Goal: Task Accomplishment & Management: Manage account settings

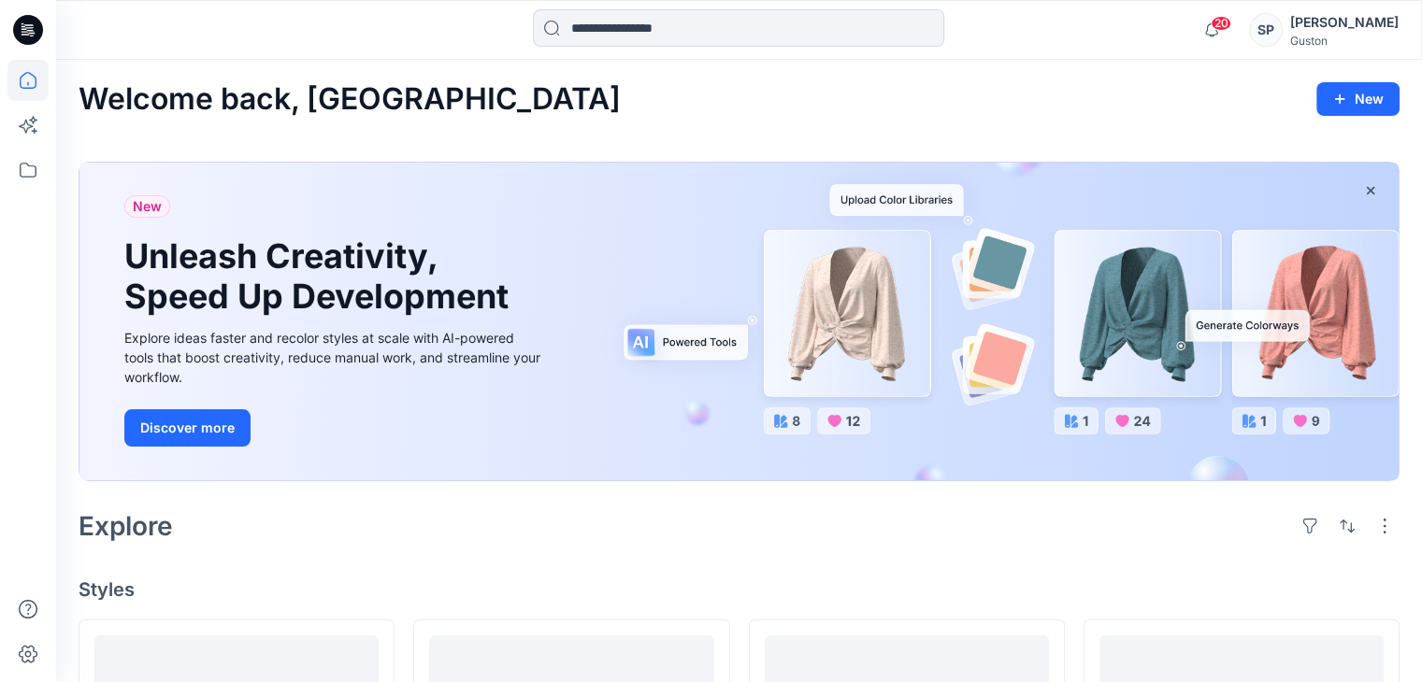
click at [1345, 30] on div "[PERSON_NAME]" at bounding box center [1344, 22] width 108 height 22
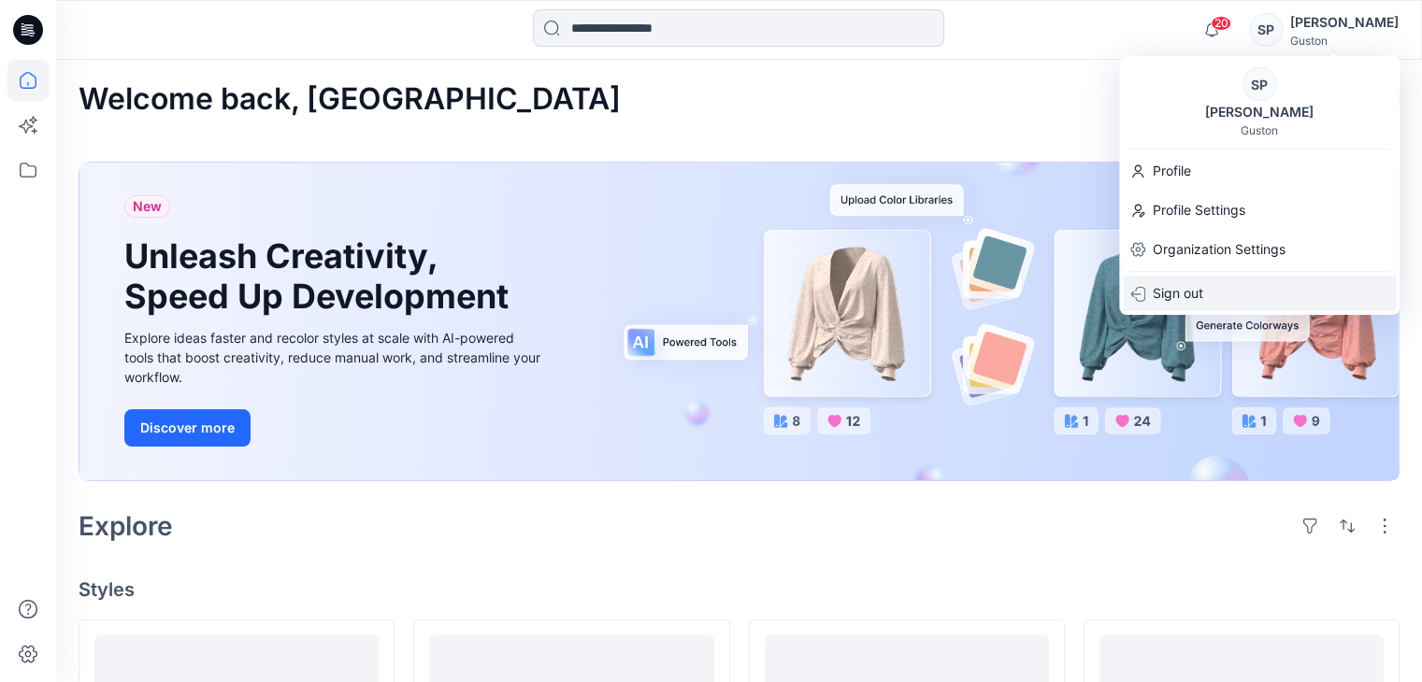
click at [1185, 298] on p "Sign out" at bounding box center [1178, 294] width 50 height 36
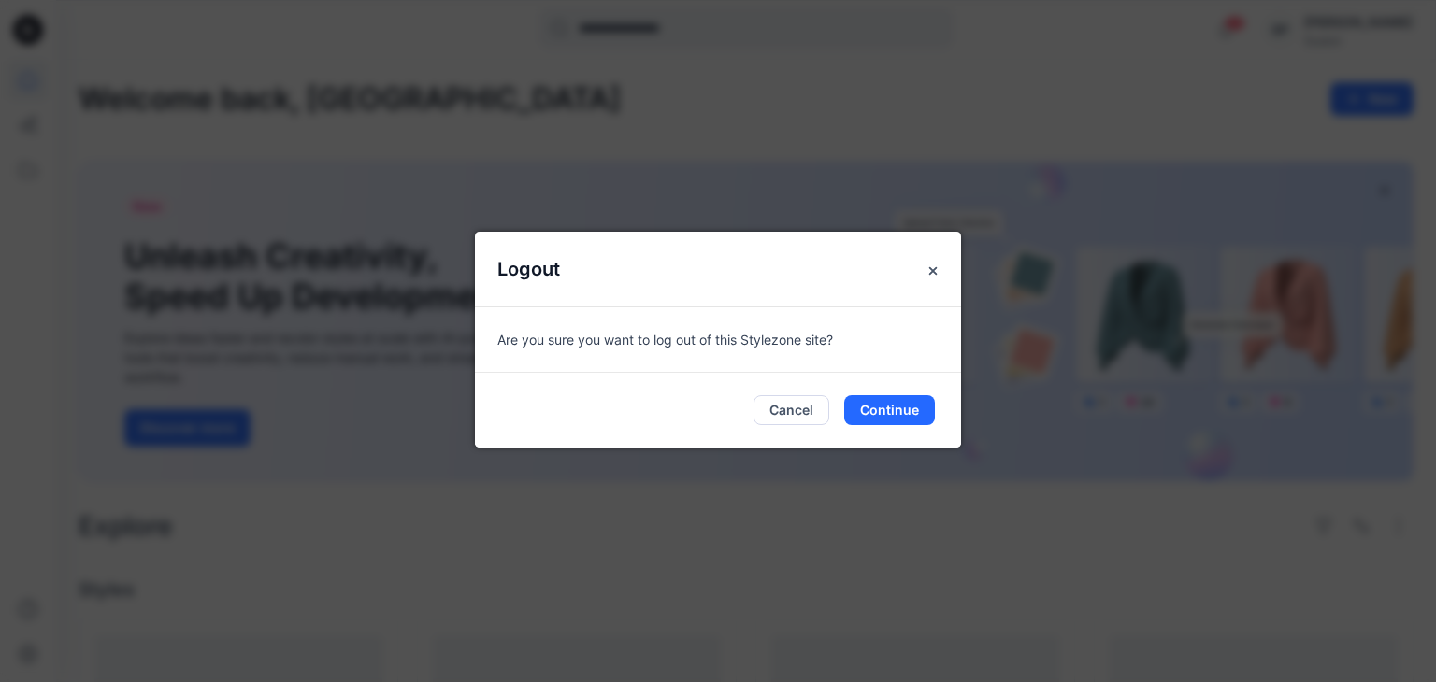
click at [879, 425] on div "Cancel Continue" at bounding box center [718, 410] width 486 height 75
click at [874, 416] on button "Continue" at bounding box center [889, 410] width 91 height 30
